Goal: Check status: Check status

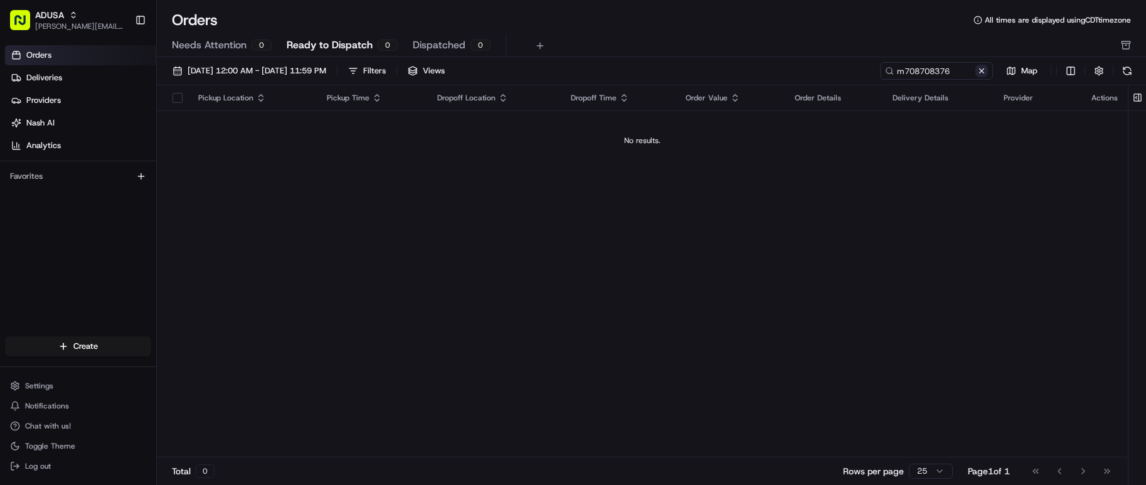
click at [983, 71] on button at bounding box center [982, 71] width 13 height 13
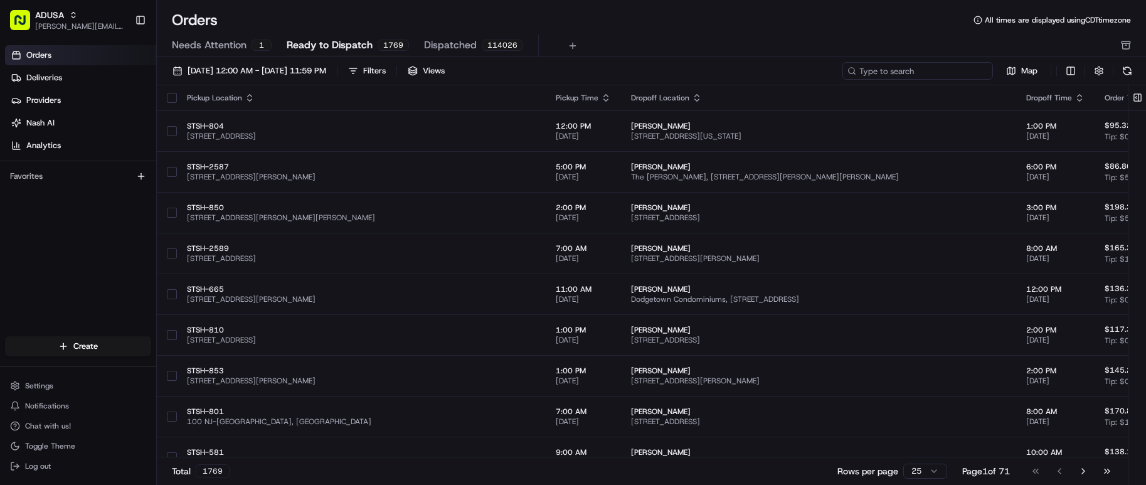
click at [903, 72] on input at bounding box center [918, 71] width 151 height 18
paste input "m705013293"
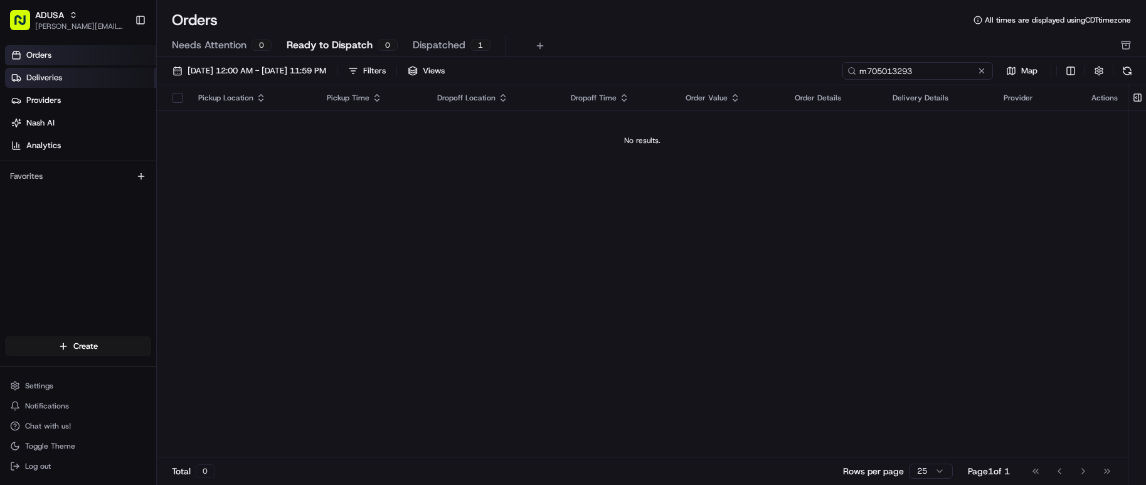
type input "m705013293"
click at [83, 80] on link "Deliveries" at bounding box center [80, 78] width 151 height 20
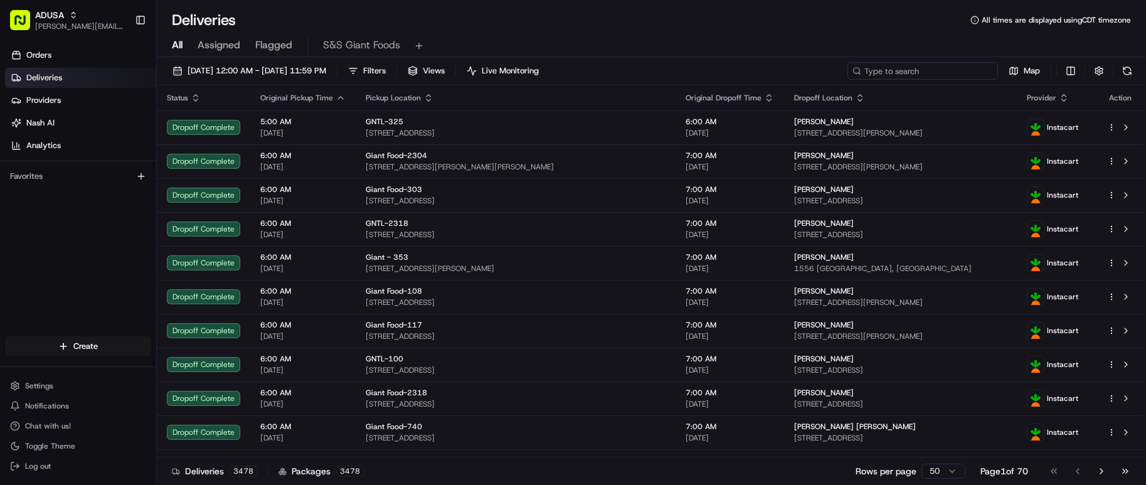
click at [908, 74] on input at bounding box center [923, 71] width 151 height 18
paste input "m705013293"
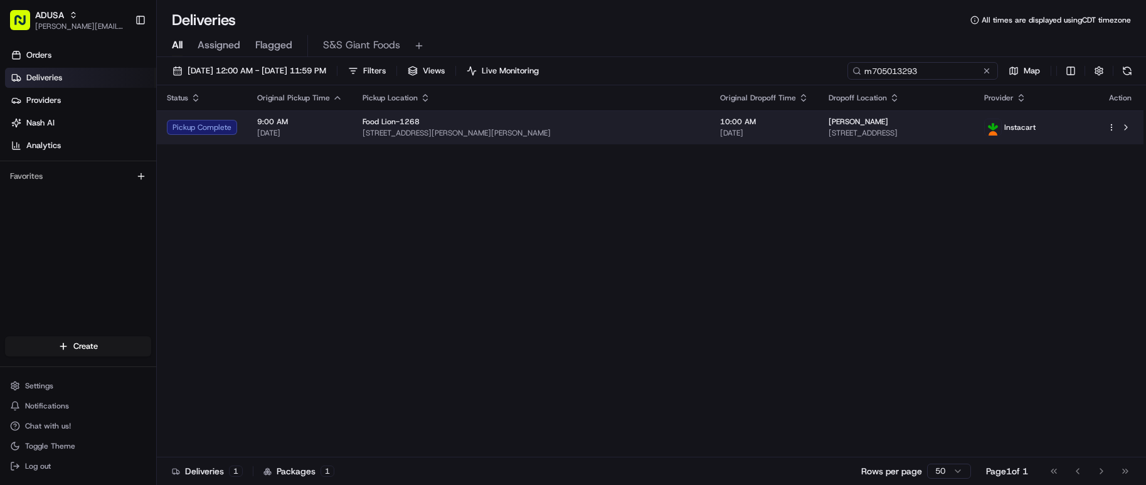
type input "m705013293"
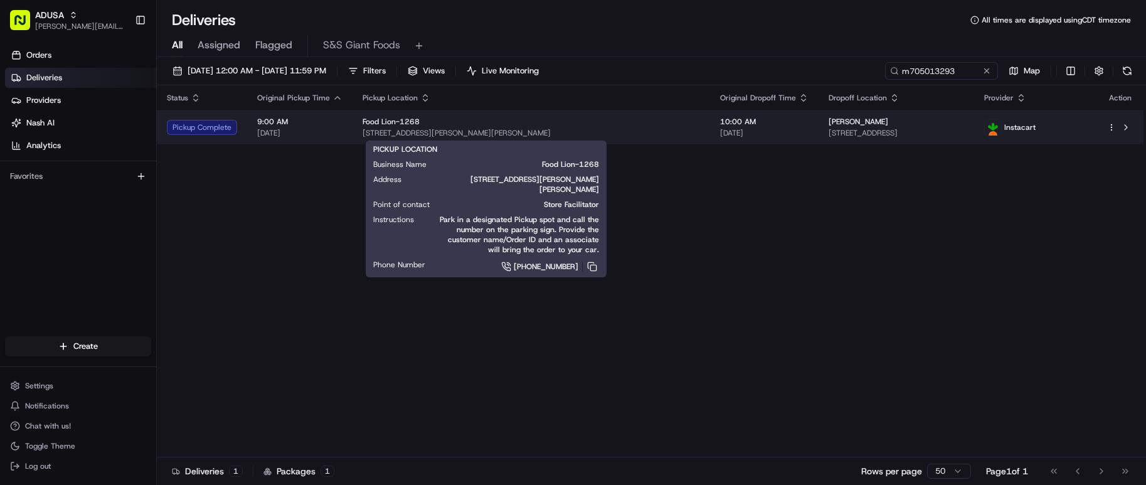
click at [559, 133] on span "[STREET_ADDRESS][PERSON_NAME][PERSON_NAME]" at bounding box center [532, 133] width 338 height 10
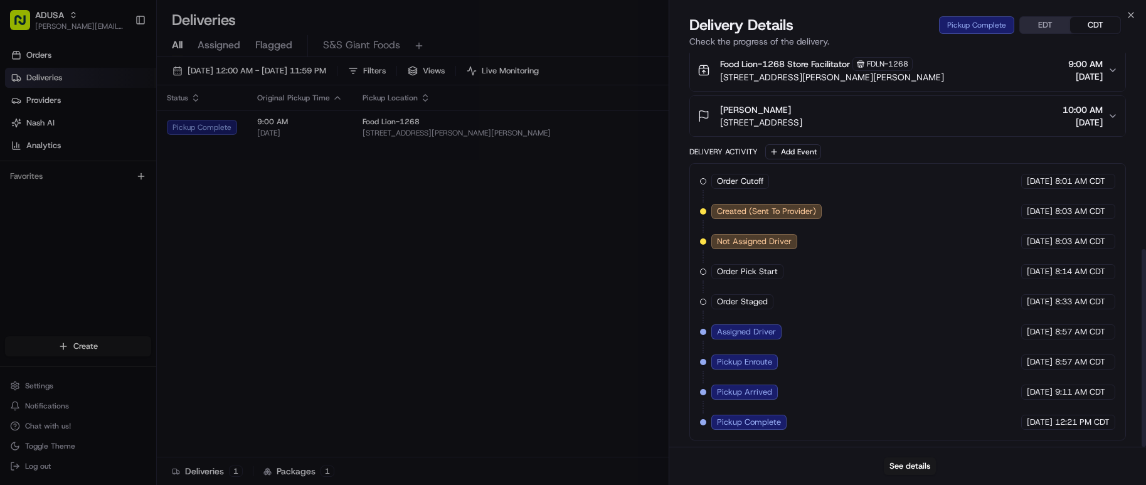
scroll to position [391, 0]
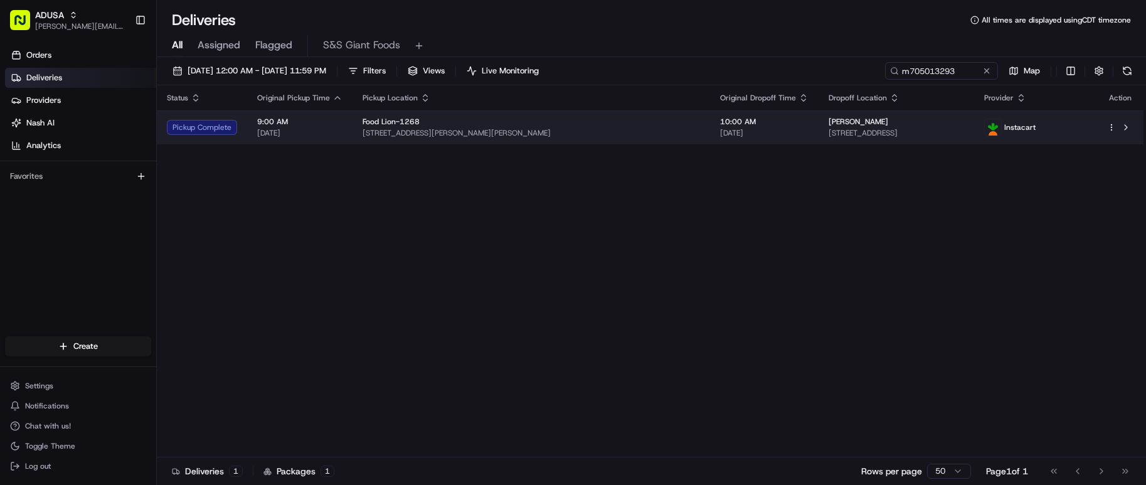
click at [554, 135] on span "[STREET_ADDRESS][PERSON_NAME][PERSON_NAME]" at bounding box center [532, 133] width 338 height 10
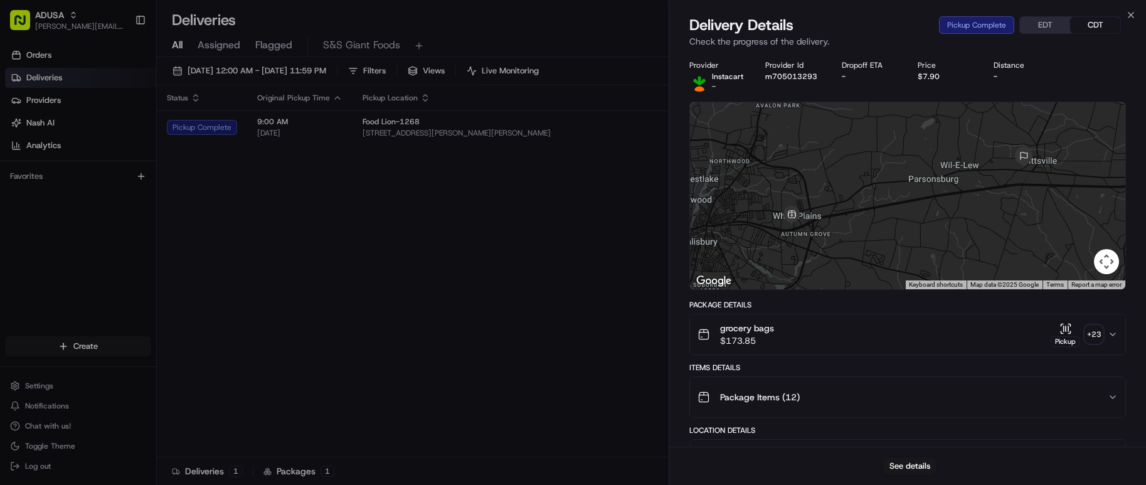
drag, startPoint x: 194, startPoint y: 186, endPoint x: 198, endPoint y: 178, distance: 8.4
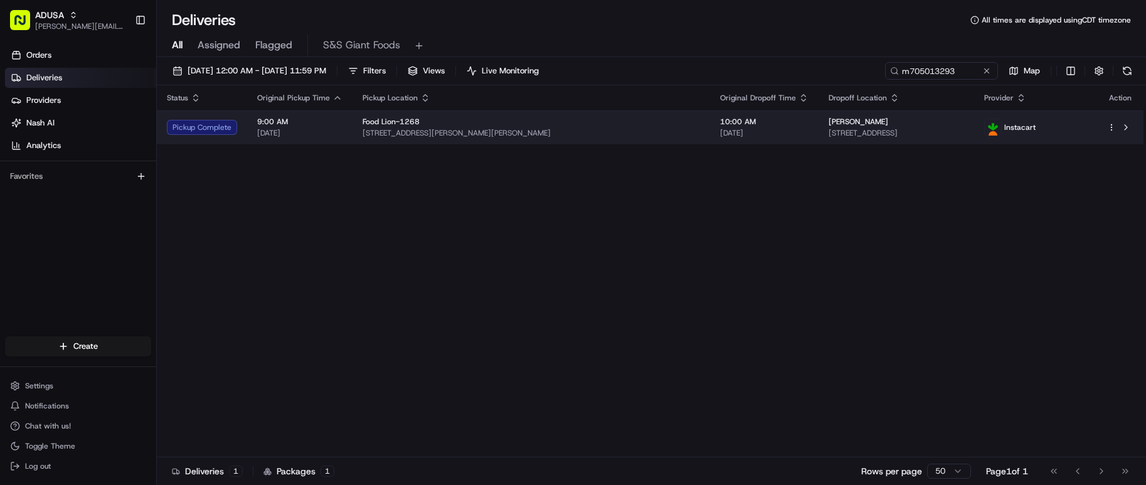
click at [590, 130] on span "[STREET_ADDRESS][PERSON_NAME][PERSON_NAME]" at bounding box center [532, 133] width 338 height 10
click at [356, 135] on td "Food Lion-[STREET_ADDRESS][PERSON_NAME][PERSON_NAME]" at bounding box center [532, 127] width 358 height 34
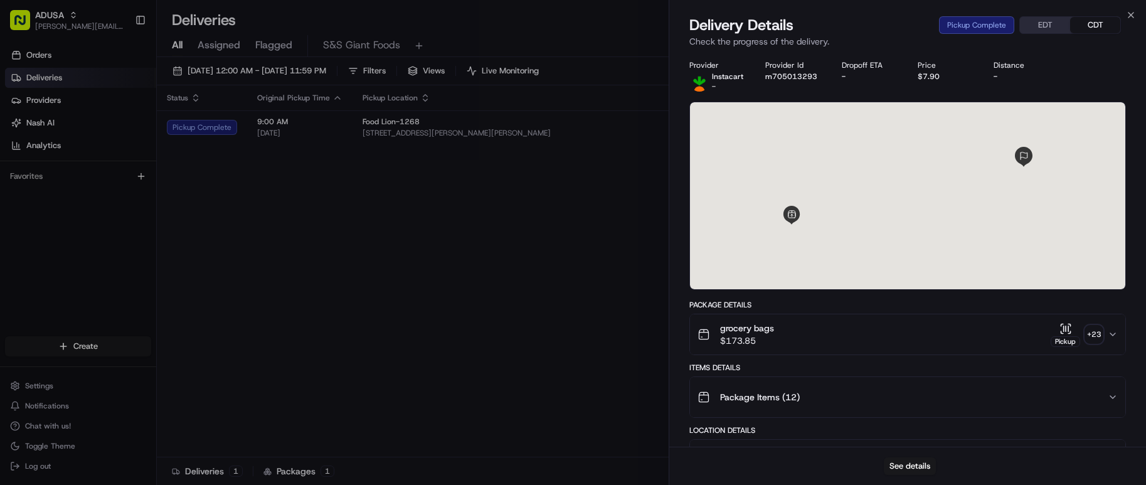
click at [918, 477] on div "See details" at bounding box center [907, 466] width 477 height 38
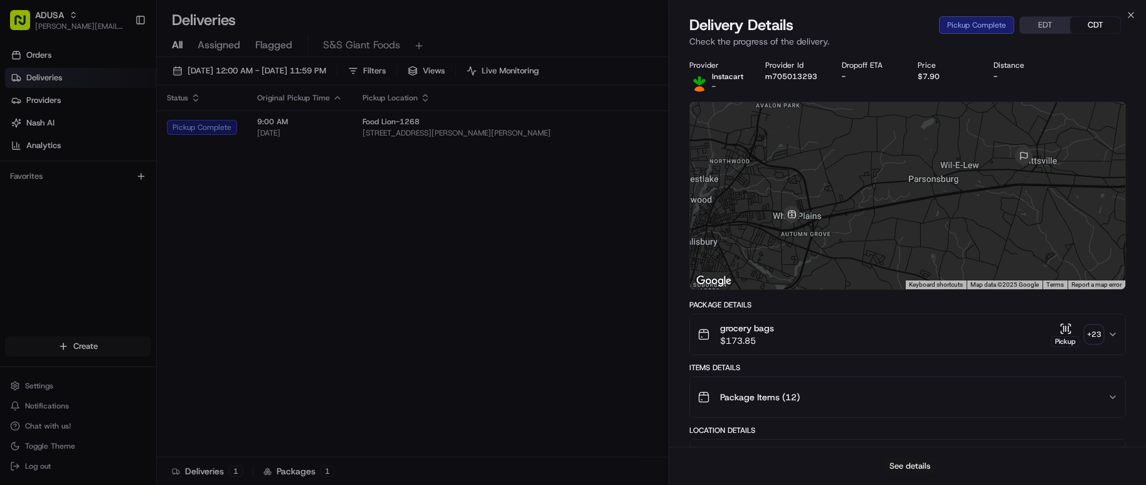
click at [918, 474] on button "See details" at bounding box center [910, 466] width 52 height 18
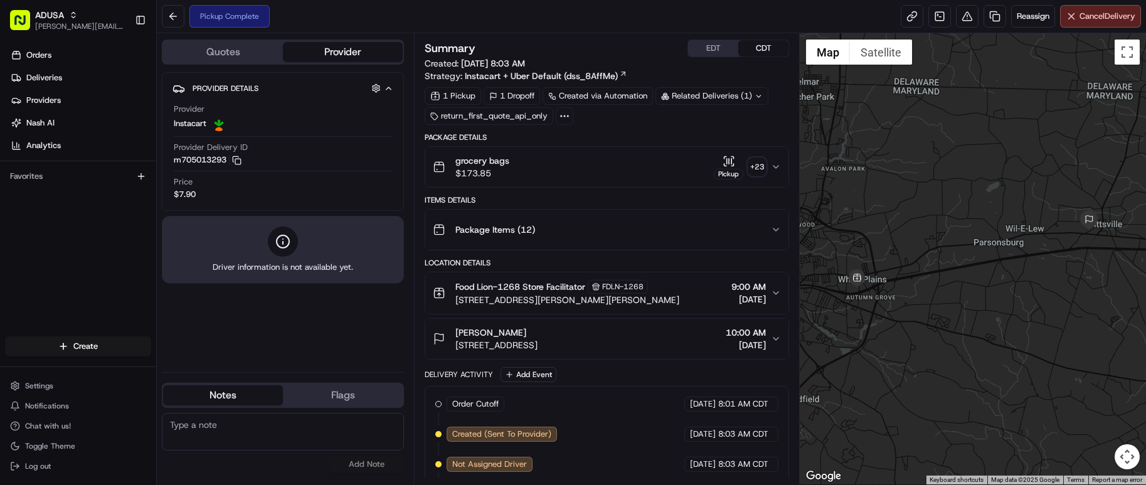
click at [247, 436] on textarea at bounding box center [283, 432] width 242 height 38
paste textarea "Per IC dispatch customers order was accepted and then declined by the 1st shopp…"
type textarea "Per IC dispatch customers order was accepted and then declined by the 1st shopp…"
click at [363, 465] on button "Add Note" at bounding box center [366, 464] width 75 height 18
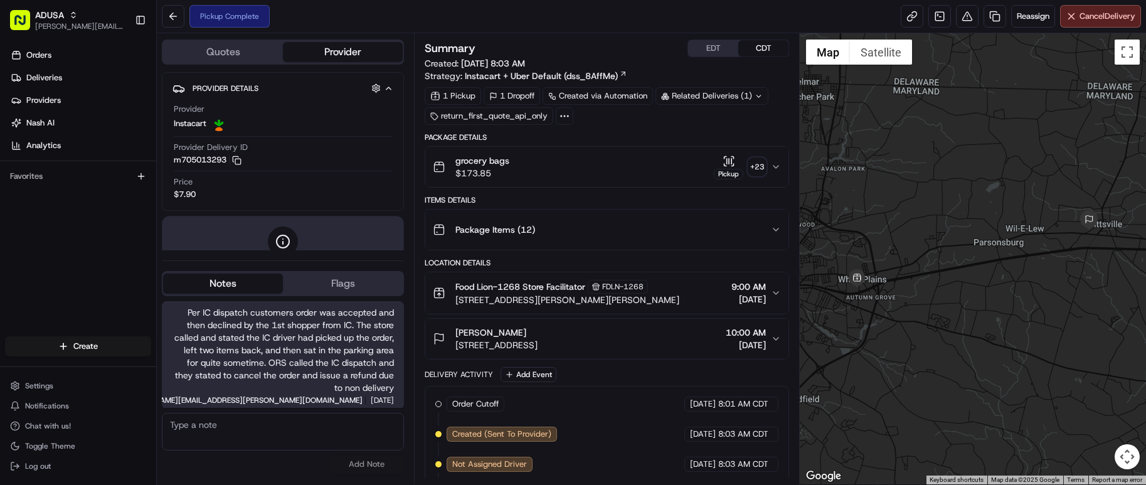
scroll to position [1, 0]
click at [1086, 31] on div "Pickup Complete Reassign Cancel Delivery" at bounding box center [651, 16] width 989 height 33
click at [1084, 23] on button "Cancel Delivery" at bounding box center [1100, 16] width 81 height 23
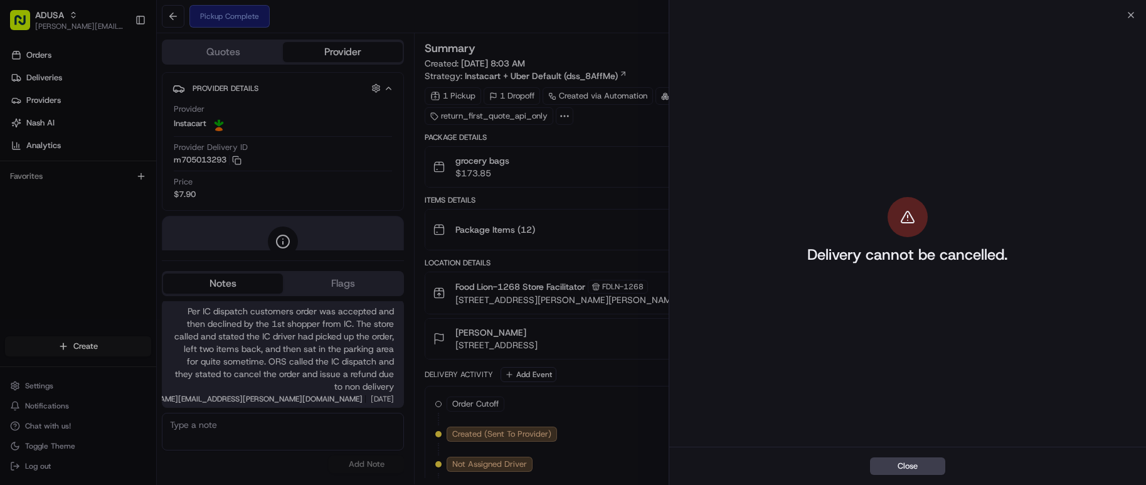
click at [939, 226] on div "Delivery cannot be cancelled." at bounding box center [907, 231] width 281 height 427
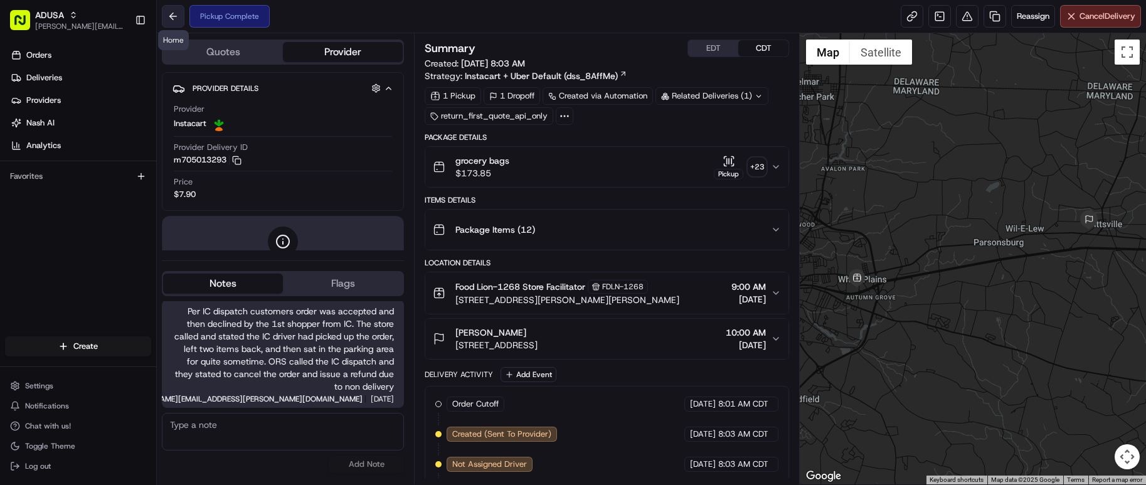
click at [175, 18] on button at bounding box center [173, 16] width 23 height 23
